Goal: Information Seeking & Learning: Learn about a topic

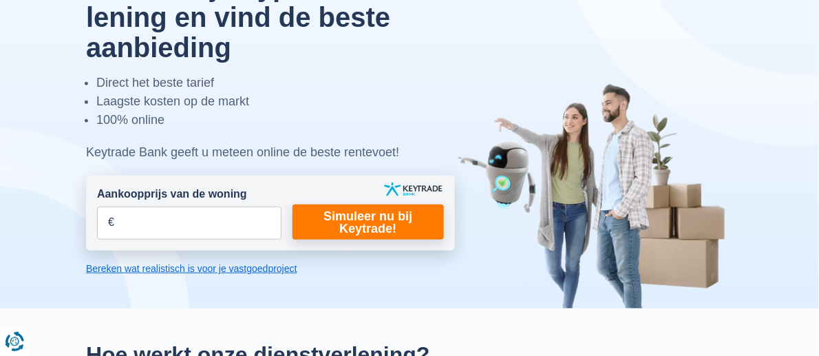
scroll to position [128, 0]
click at [97, 207] on input "Aankoopprijs van de woning" at bounding box center [189, 223] width 185 height 33
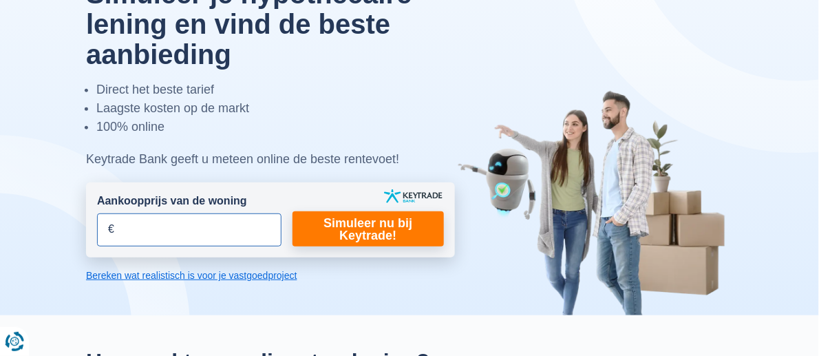
scroll to position [122, 0]
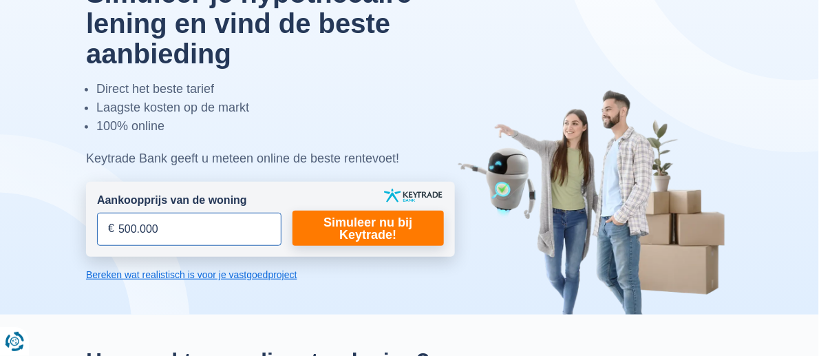
type input "500.000"
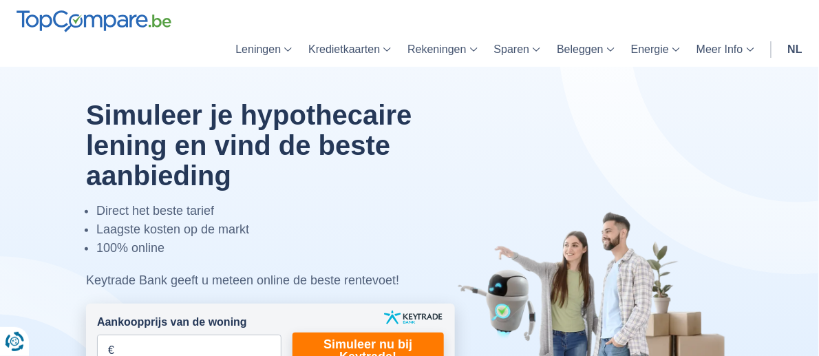
click at [291, 50] on link "Leningen" at bounding box center [263, 49] width 73 height 34
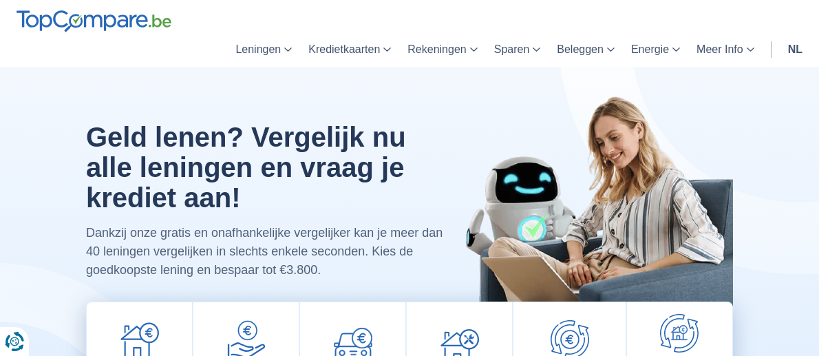
click at [288, 50] on link "Leningen" at bounding box center [263, 49] width 73 height 34
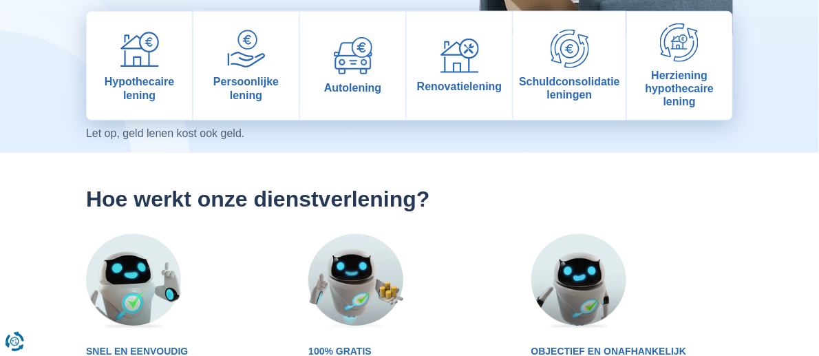
scroll to position [213, 0]
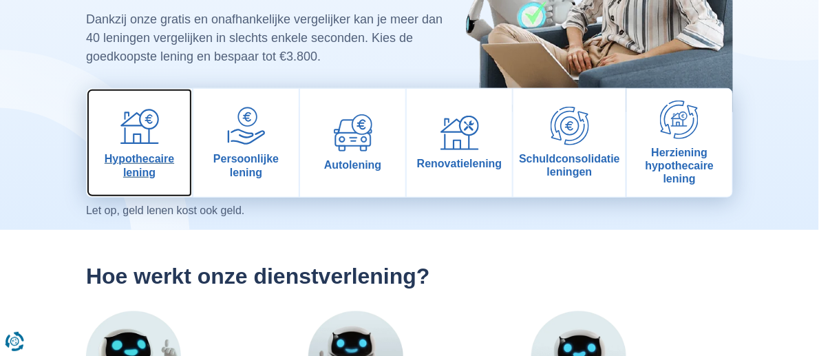
click at [87, 114] on link "Hypothecaire lening" at bounding box center [139, 143] width 105 height 108
